Goal: Task Accomplishment & Management: Manage account settings

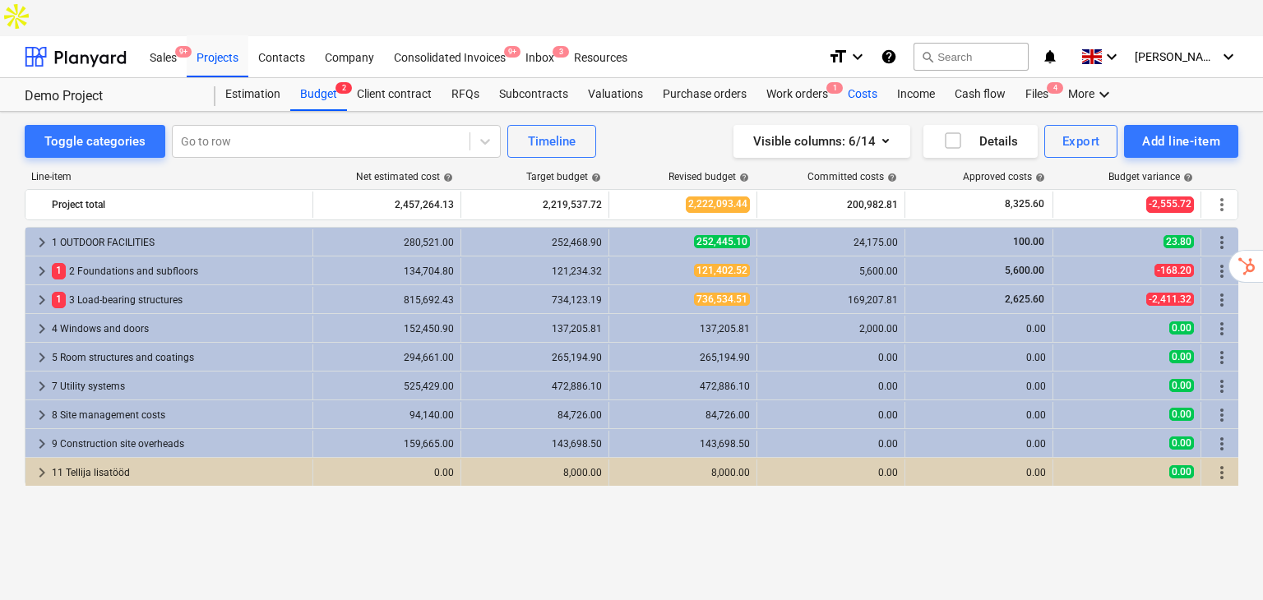
click at [876, 78] on div "Costs" at bounding box center [862, 94] width 49 height 33
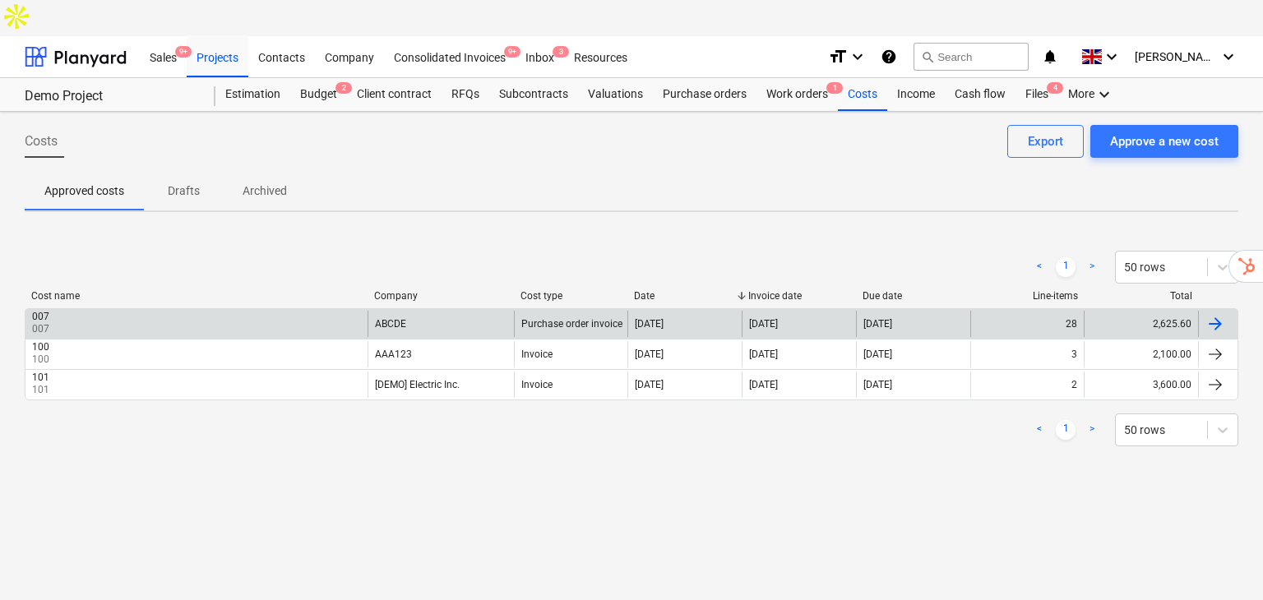
click at [175, 311] on div "007 007" at bounding box center [196, 324] width 342 height 26
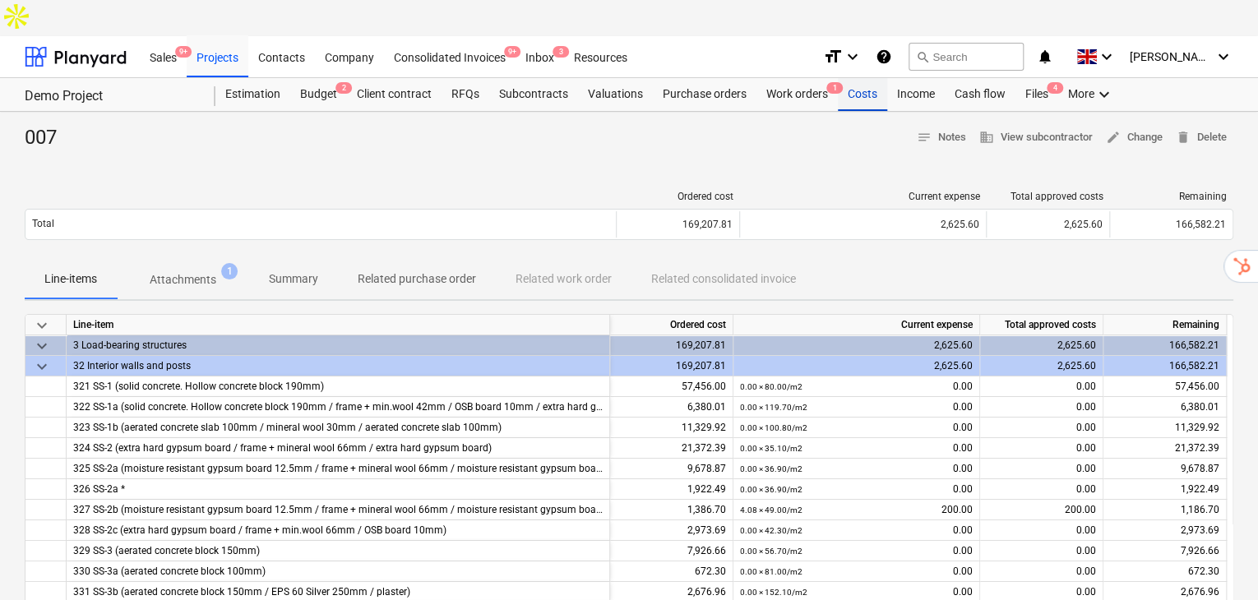
click at [854, 78] on div "Costs" at bounding box center [862, 94] width 49 height 33
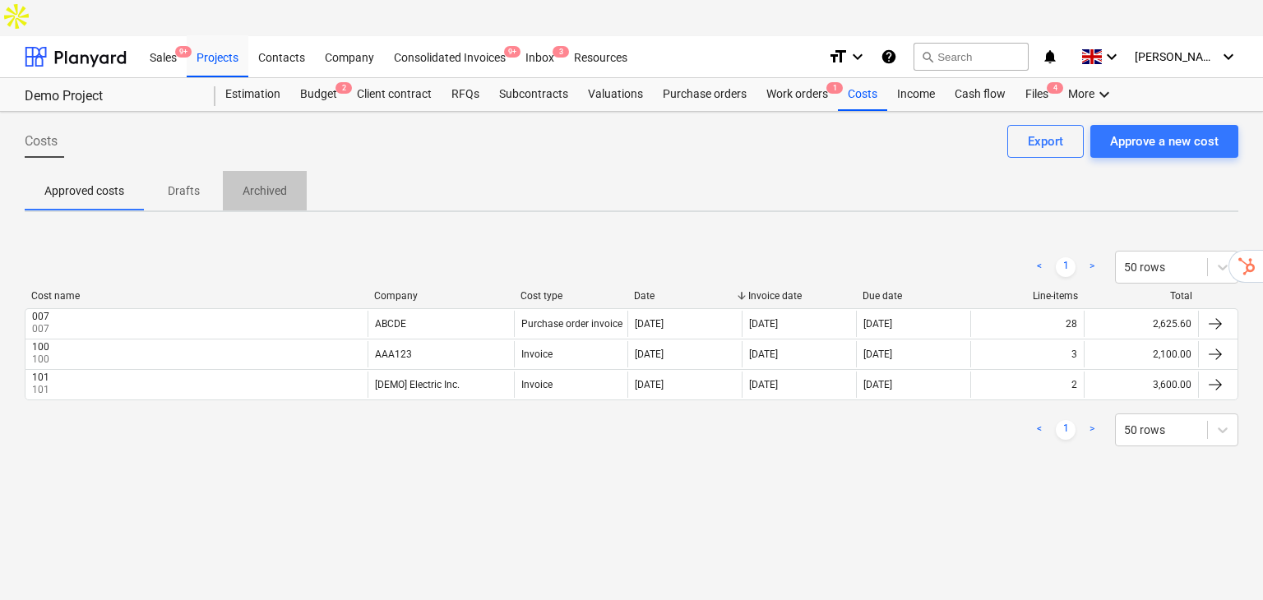
click at [284, 183] on p "Archived" at bounding box center [265, 191] width 44 height 17
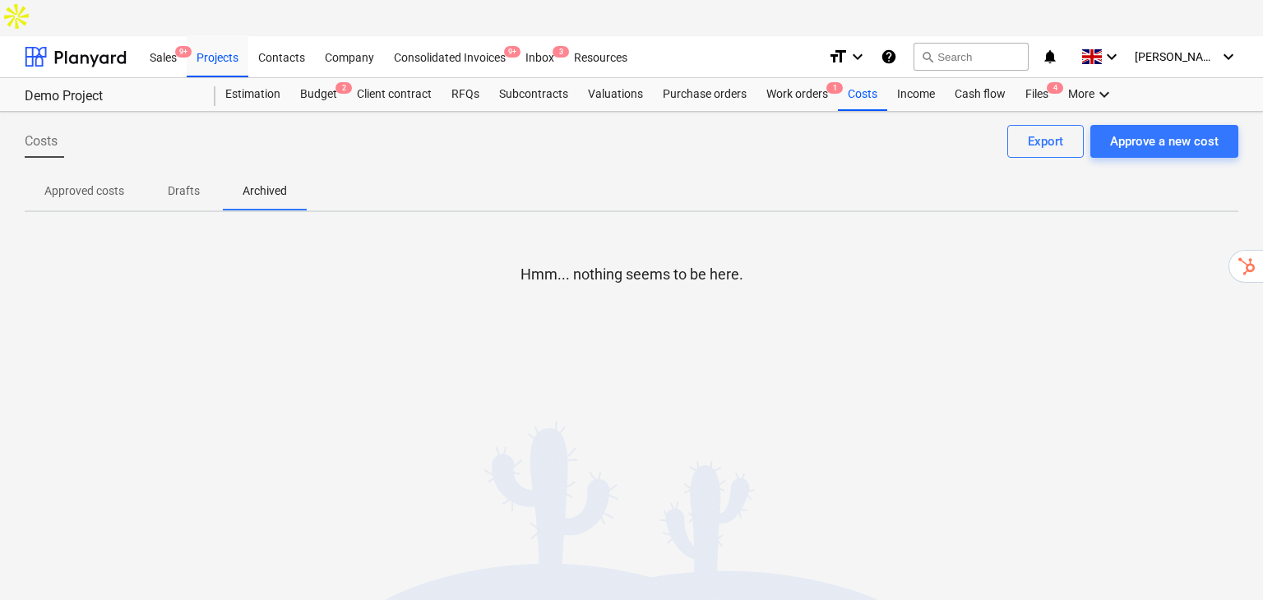
click at [114, 183] on p "Approved costs" at bounding box center [84, 191] width 80 height 17
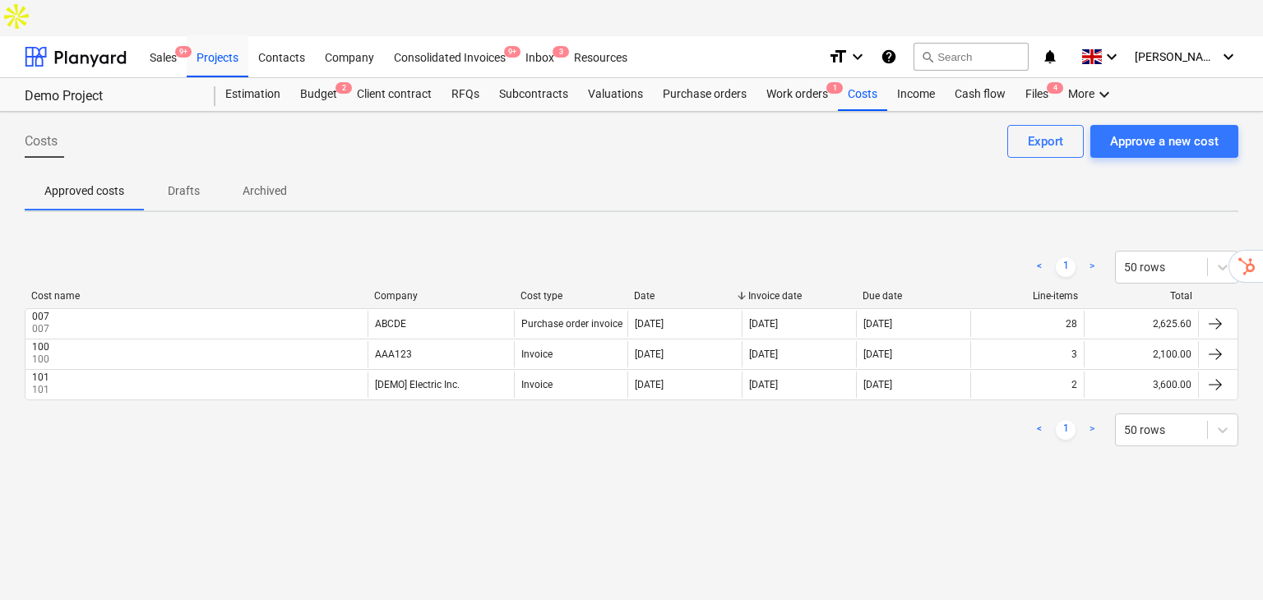
click at [216, 311] on div "007 007" at bounding box center [196, 324] width 342 height 26
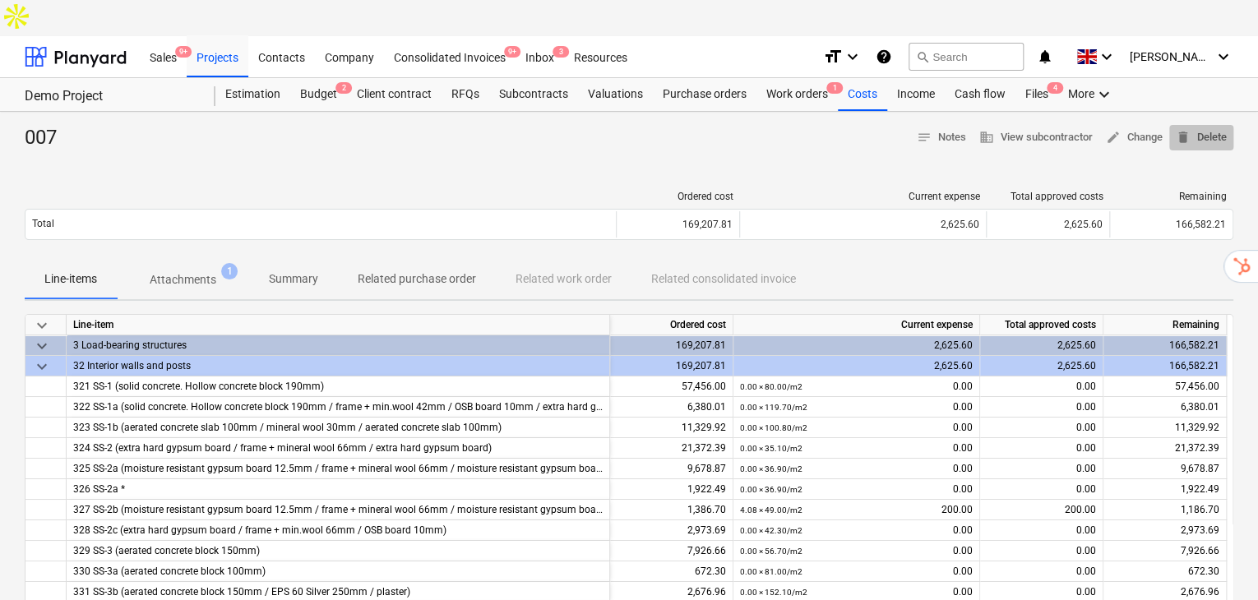
click at [1207, 128] on span "delete Delete" at bounding box center [1201, 137] width 51 height 19
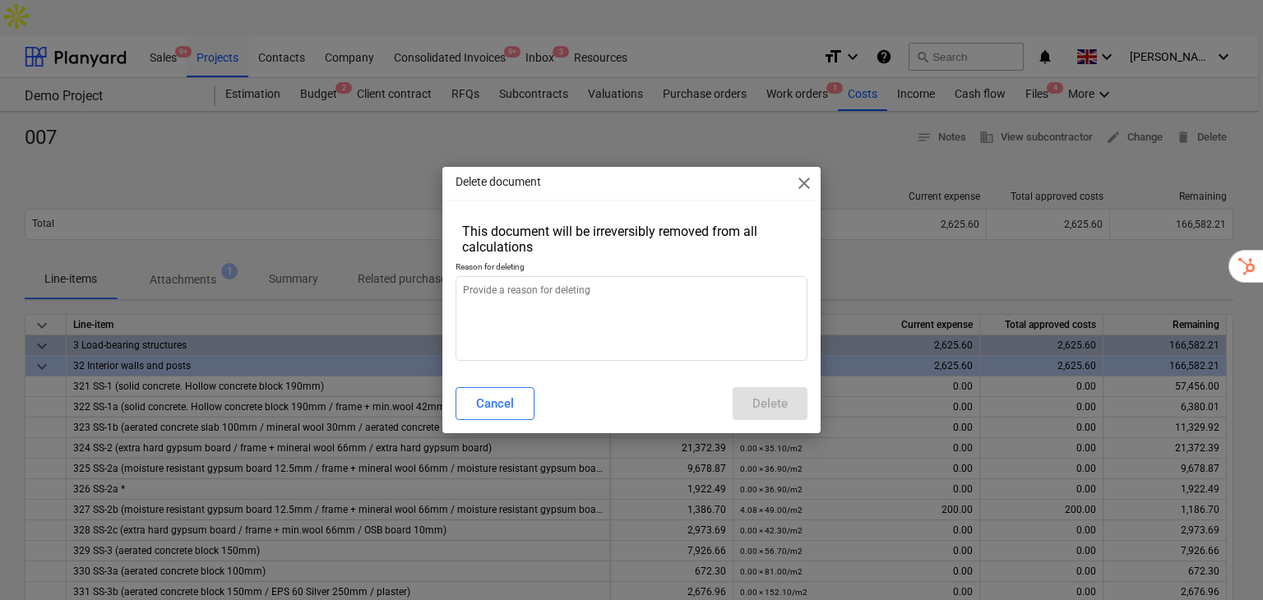
type textarea "x"
click at [649, 311] on textarea at bounding box center [632, 318] width 353 height 85
type textarea "a"
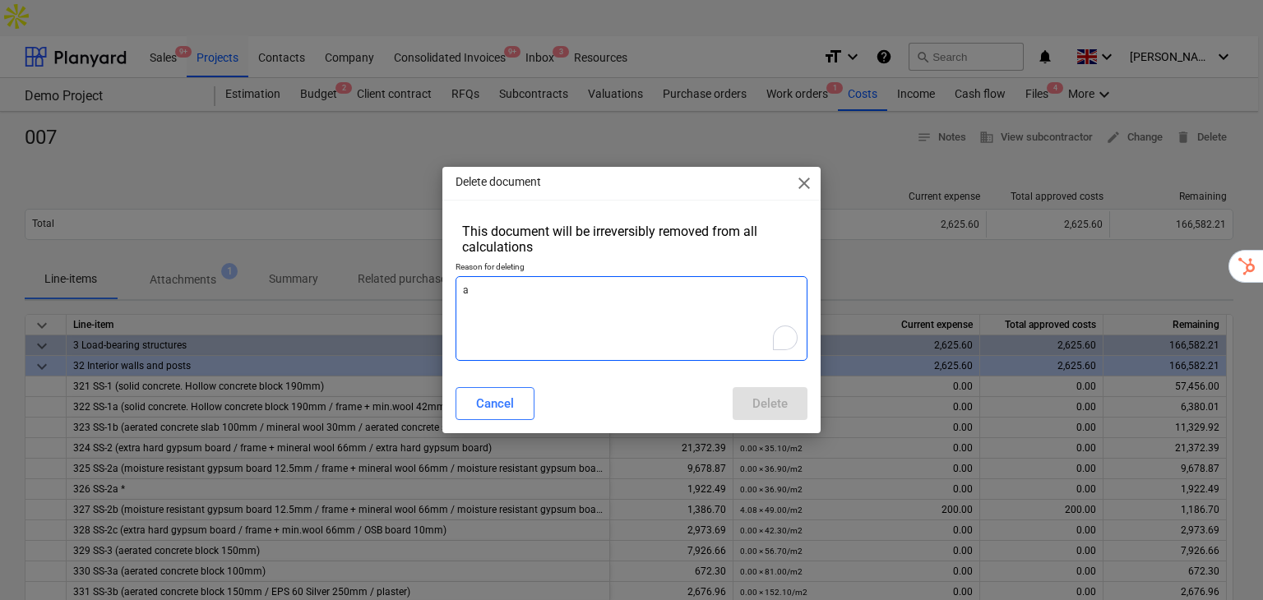
type textarea "x"
type textarea "aa"
type textarea "x"
type textarea "aa"
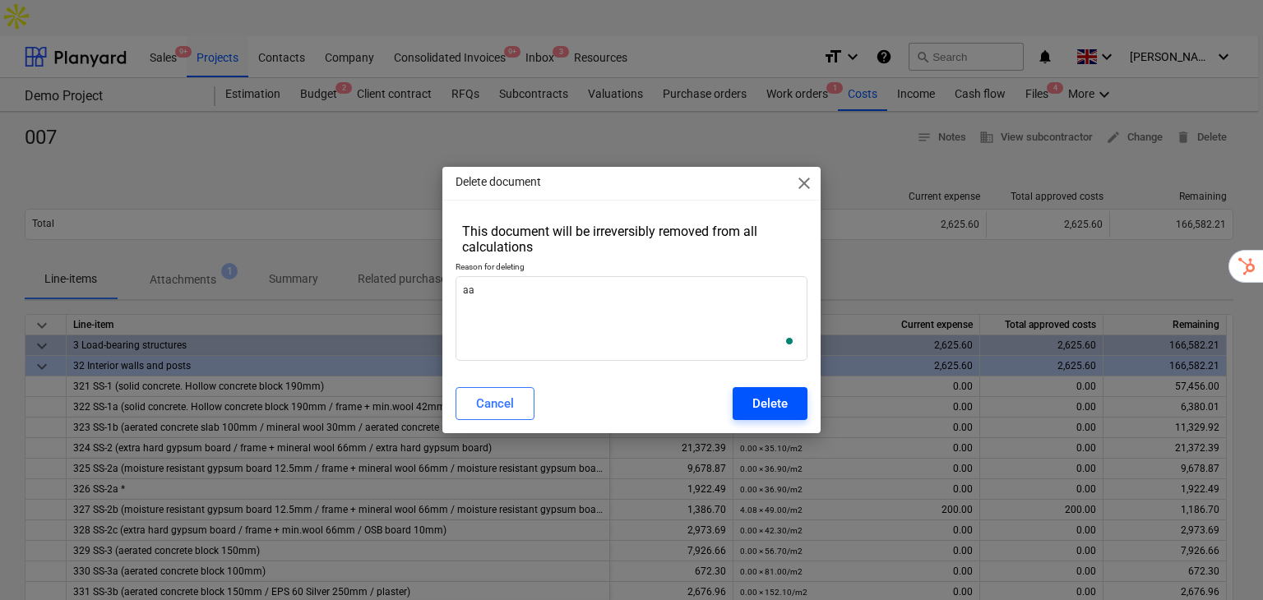
click at [757, 398] on div "Delete" at bounding box center [769, 403] width 35 height 21
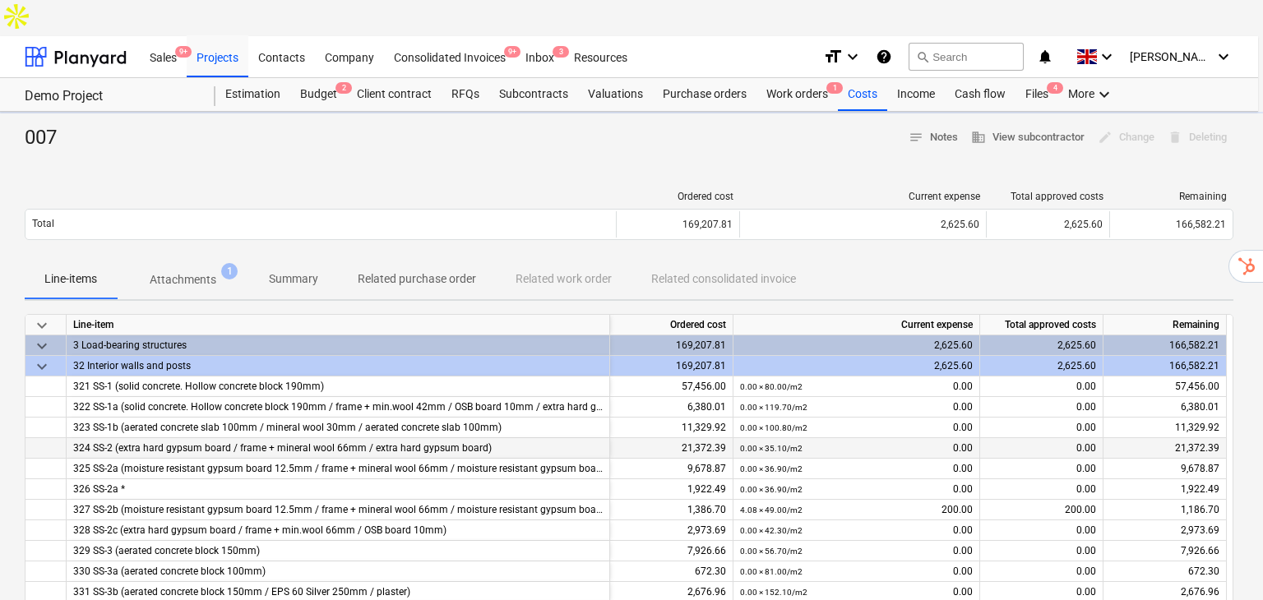
type textarea "x"
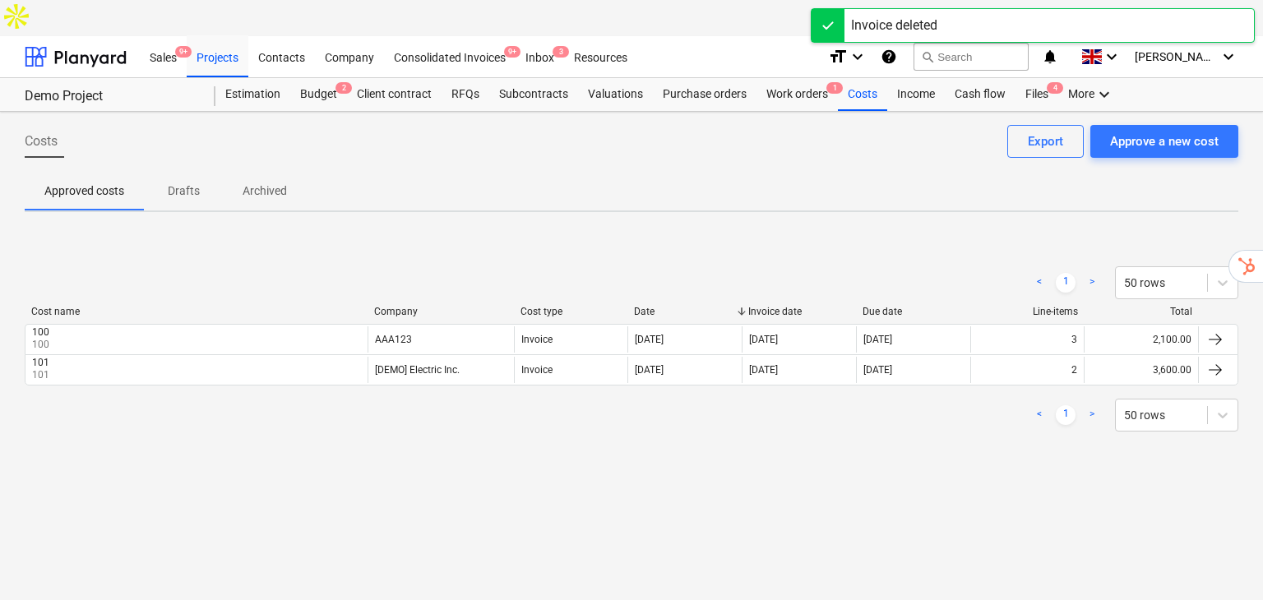
click at [283, 183] on p "Archived" at bounding box center [265, 191] width 44 height 17
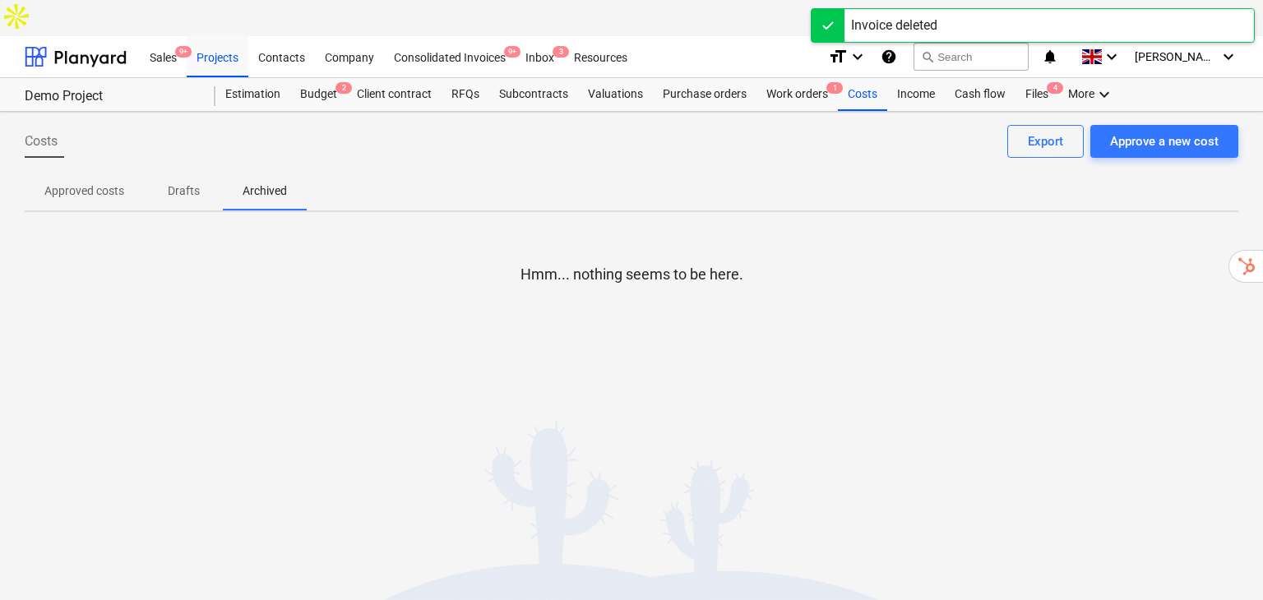
click at [263, 183] on p "Archived" at bounding box center [265, 191] width 44 height 17
